Goal: Information Seeking & Learning: Learn about a topic

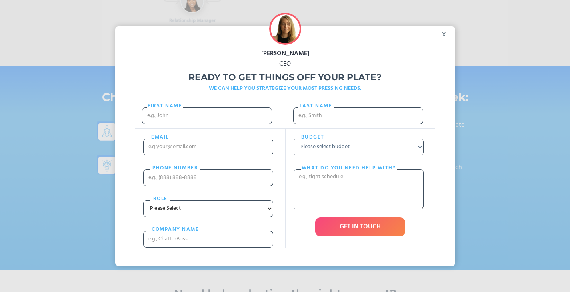
scroll to position [682, 0]
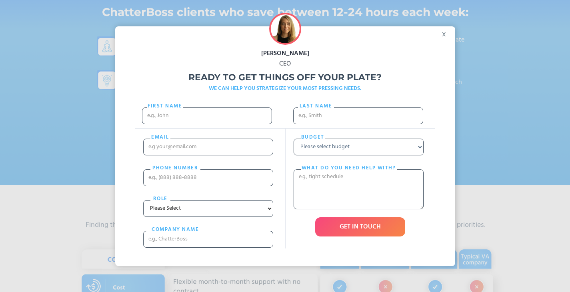
click at [447, 34] on div "x" at bounding box center [446, 32] width 18 height 12
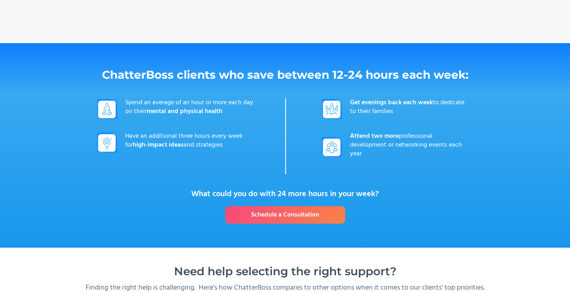
scroll to position [605, 0]
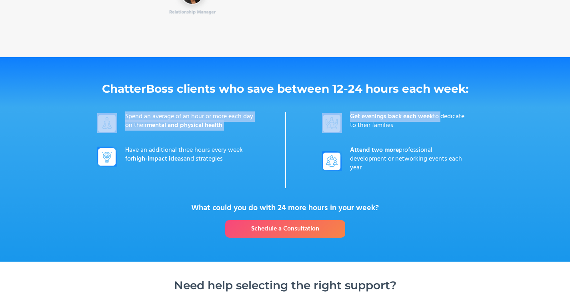
drag, startPoint x: 569, startPoint y: 85, endPoint x: 574, endPoint y: 118, distance: 33.5
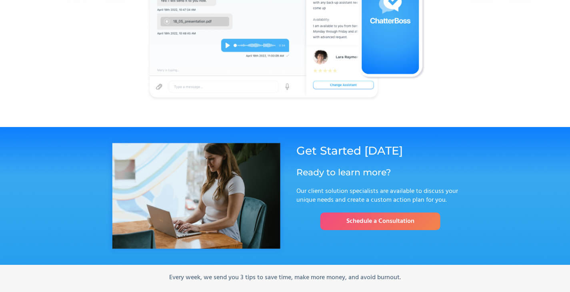
scroll to position [0, 0]
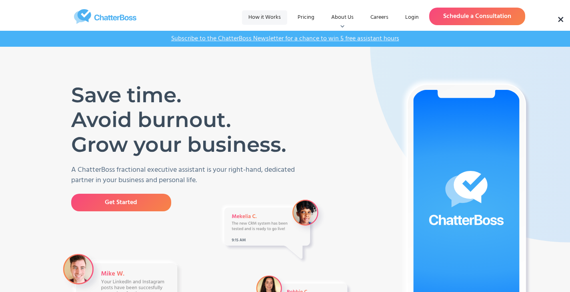
click at [267, 19] on link "How it Works" at bounding box center [264, 17] width 45 height 14
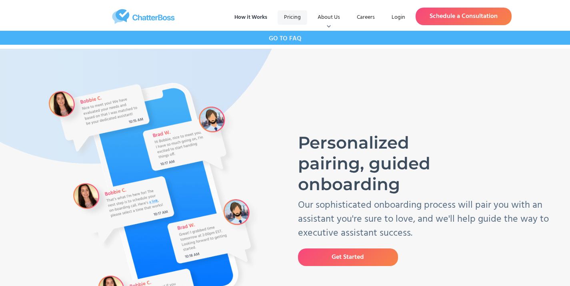
click at [302, 19] on link "Pricing" at bounding box center [292, 17] width 30 height 14
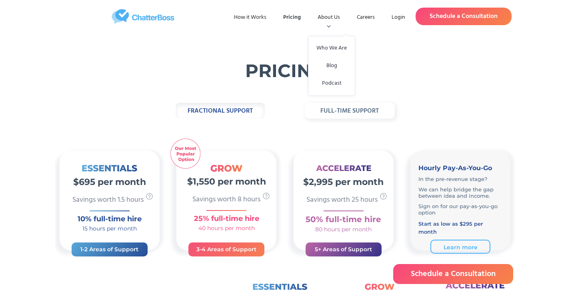
click at [339, 24] on div at bounding box center [331, 30] width 46 height 12
